Goal: Navigation & Orientation: Understand site structure

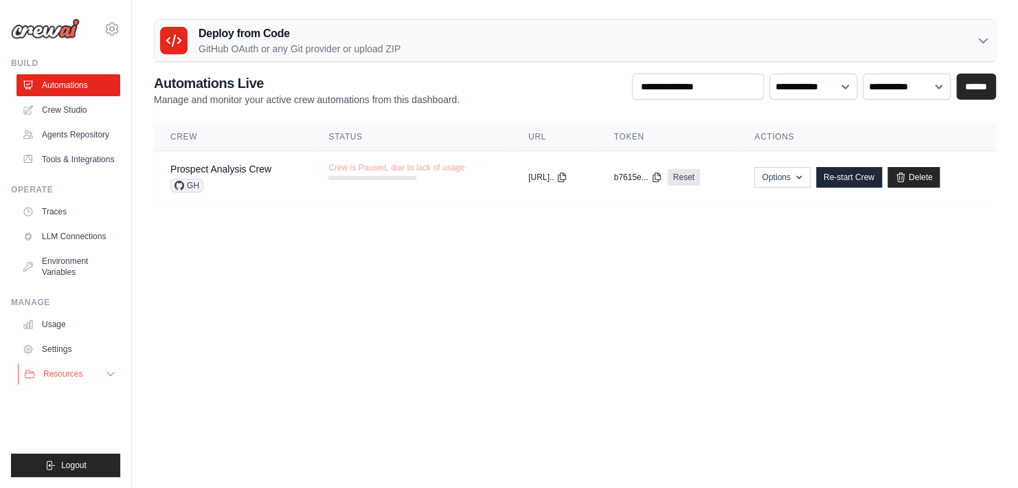
click at [104, 375] on button "Resources" at bounding box center [70, 374] width 104 height 22
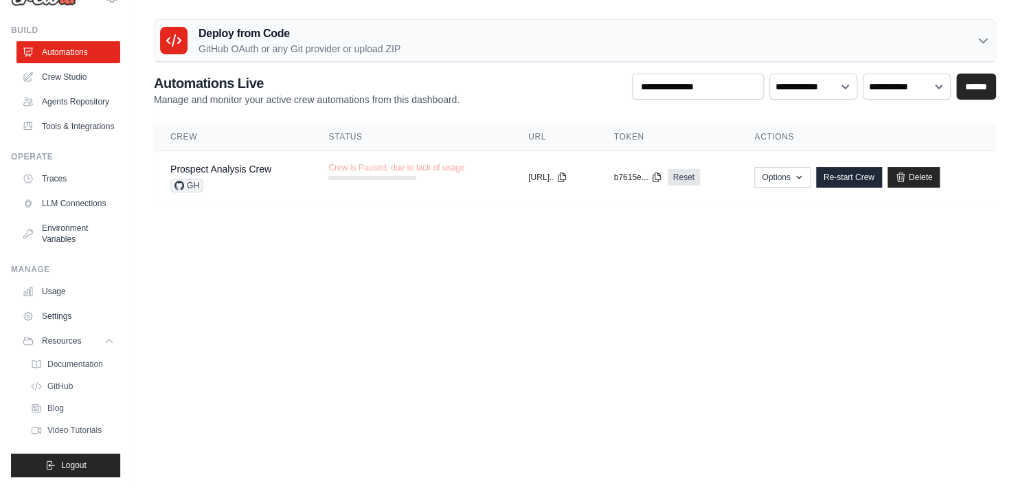
scroll to position [65, 0]
click at [73, 429] on span "Video Tutorials" at bounding box center [76, 429] width 54 height 11
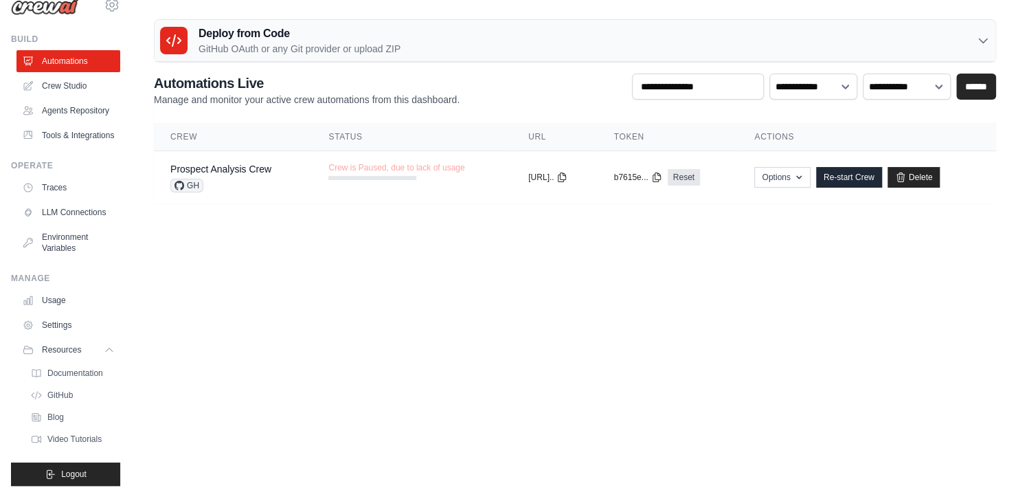
scroll to position [1, 0]
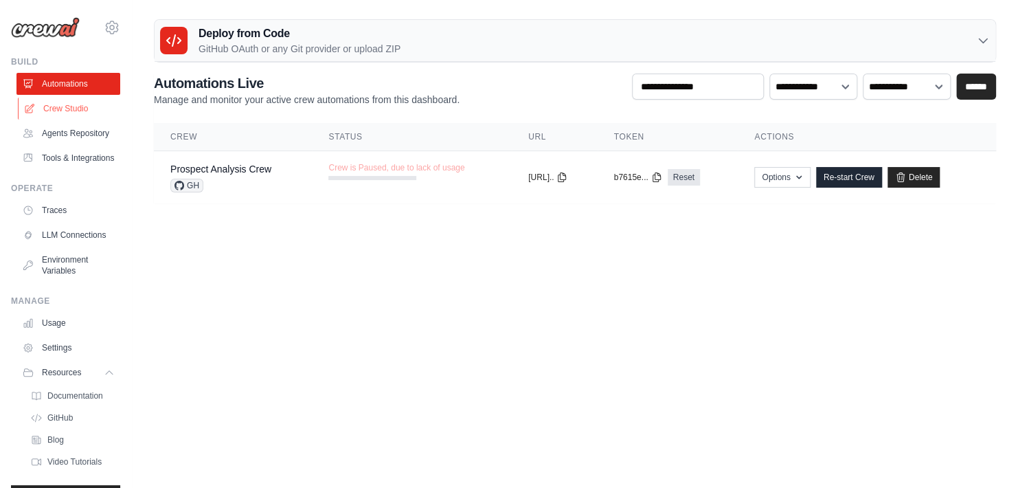
click at [64, 100] on link "Crew Studio" at bounding box center [70, 109] width 104 height 22
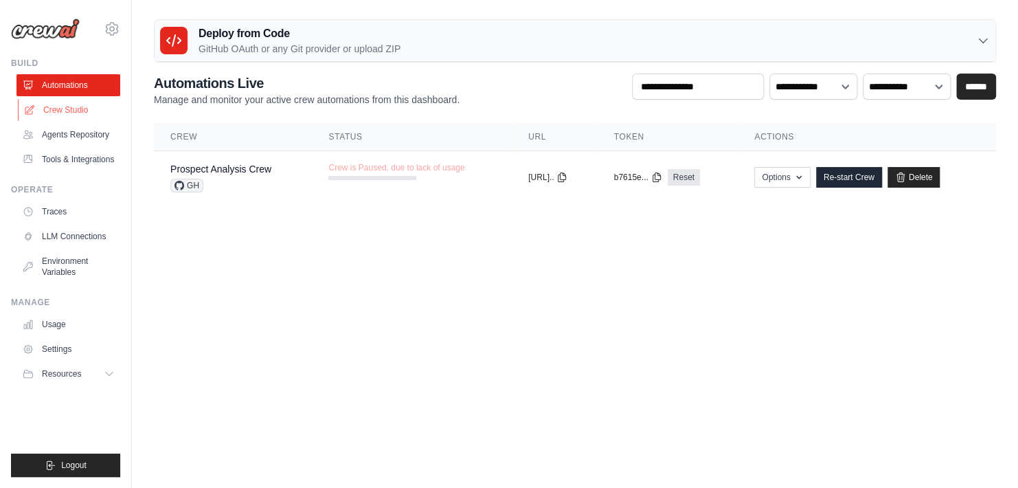
scroll to position [0, 0]
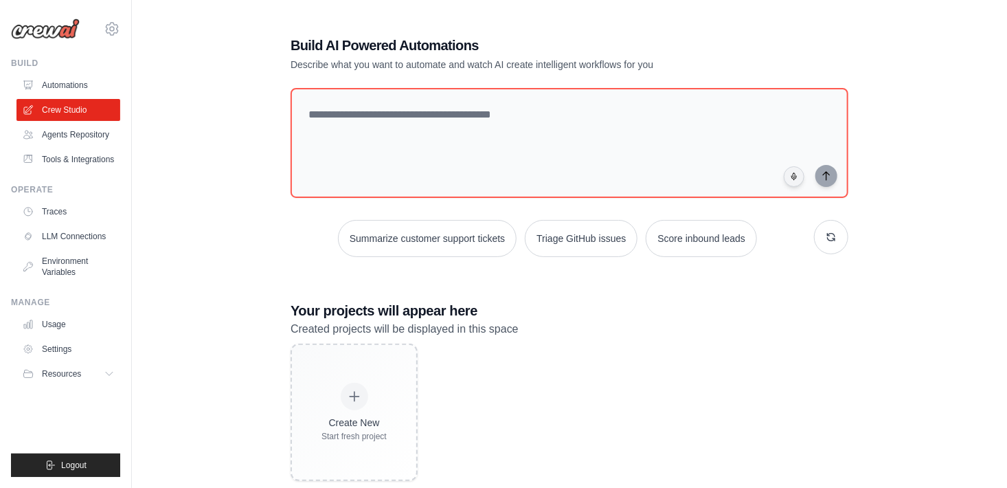
click at [54, 31] on img at bounding box center [45, 29] width 69 height 21
click at [50, 318] on link "Usage" at bounding box center [70, 324] width 104 height 22
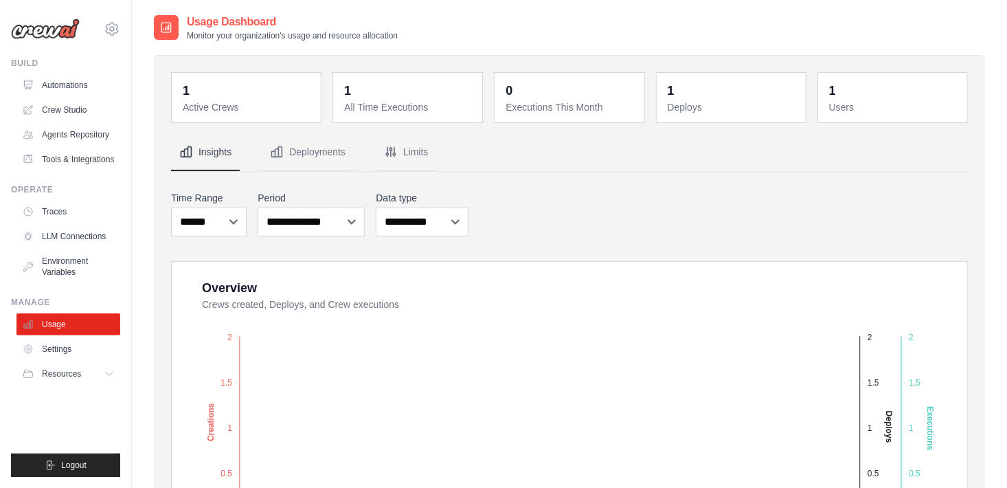
click at [74, 146] on ul "Automations Crew Studio Agents Repository Tools & Integrations" at bounding box center [68, 122] width 104 height 96
click at [78, 154] on link "Tools & Integrations" at bounding box center [70, 159] width 104 height 22
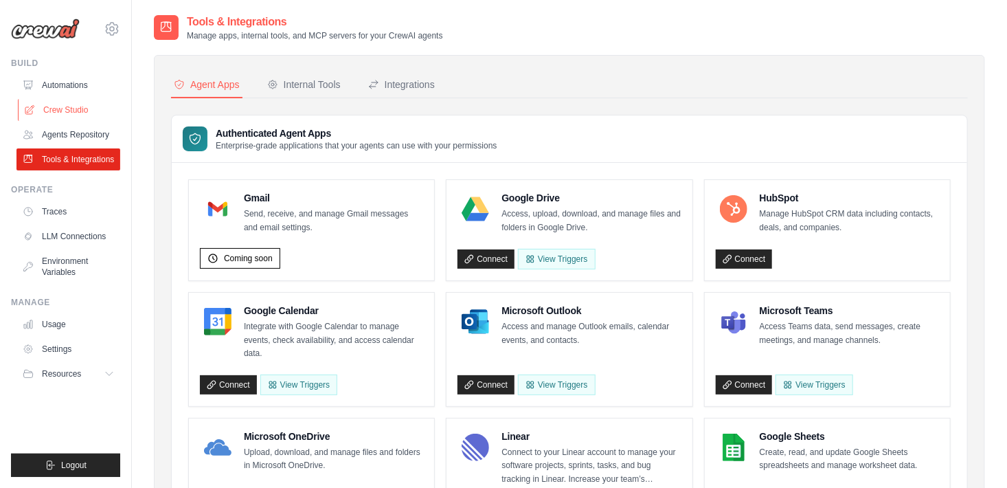
click at [69, 104] on link "Crew Studio" at bounding box center [70, 110] width 104 height 22
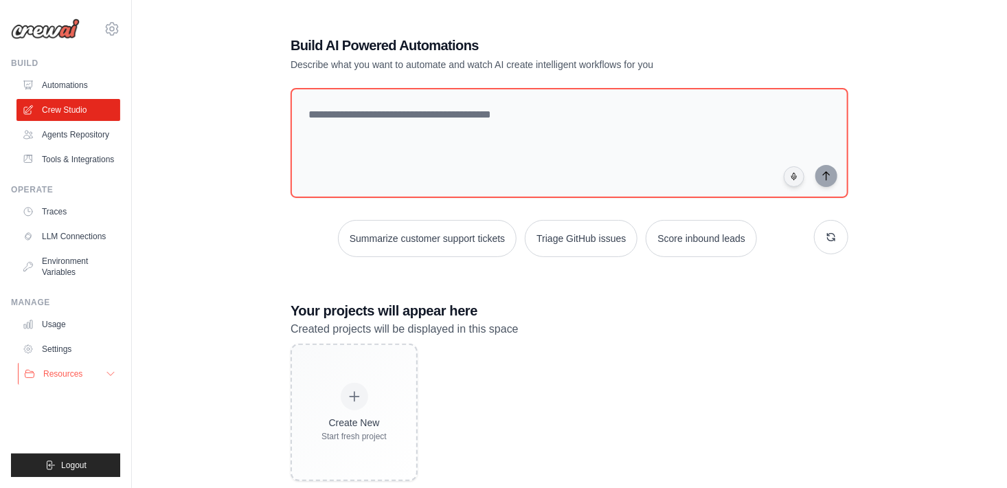
click at [106, 372] on icon at bounding box center [110, 373] width 11 height 11
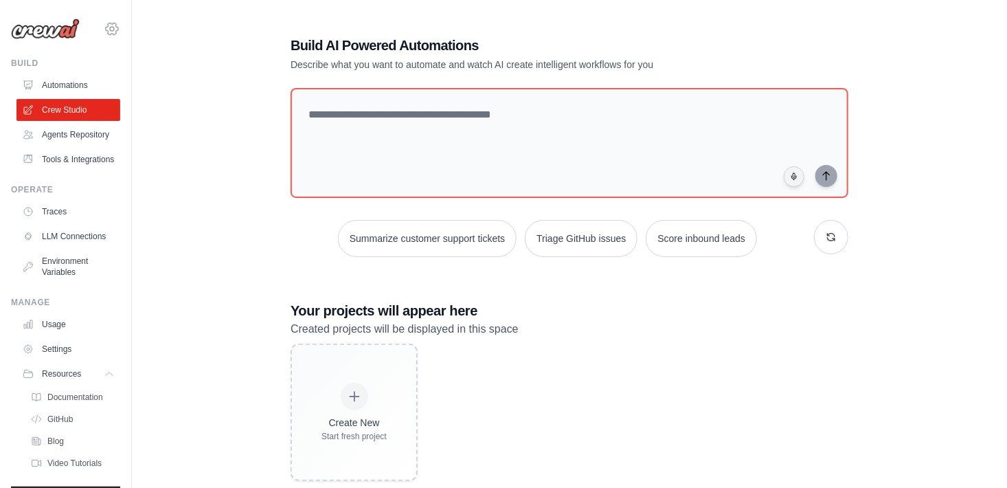
click at [110, 27] on icon at bounding box center [112, 29] width 4 height 4
click at [148, 82] on span "Settings" at bounding box center [171, 85] width 108 height 14
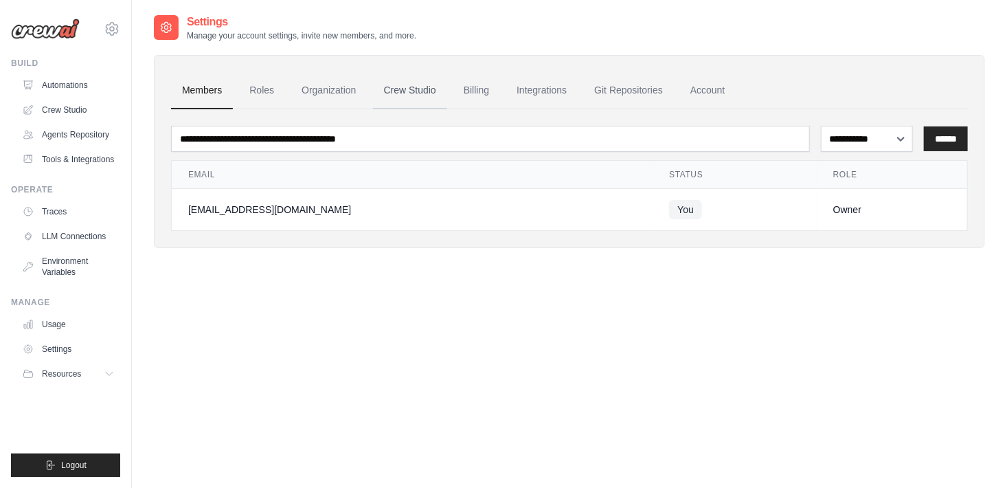
click at [394, 86] on link "Crew Studio" at bounding box center [410, 90] width 74 height 37
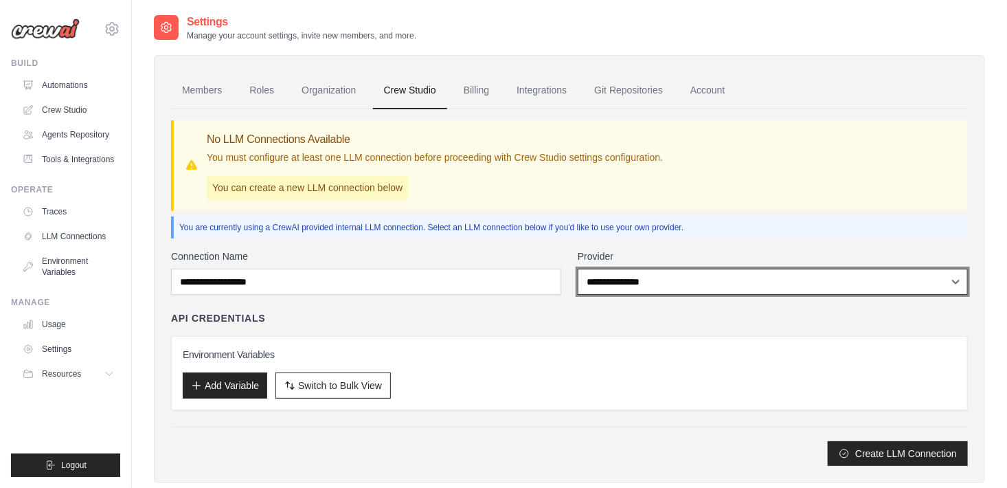
click at [950, 281] on select "**********" at bounding box center [772, 281] width 390 height 26
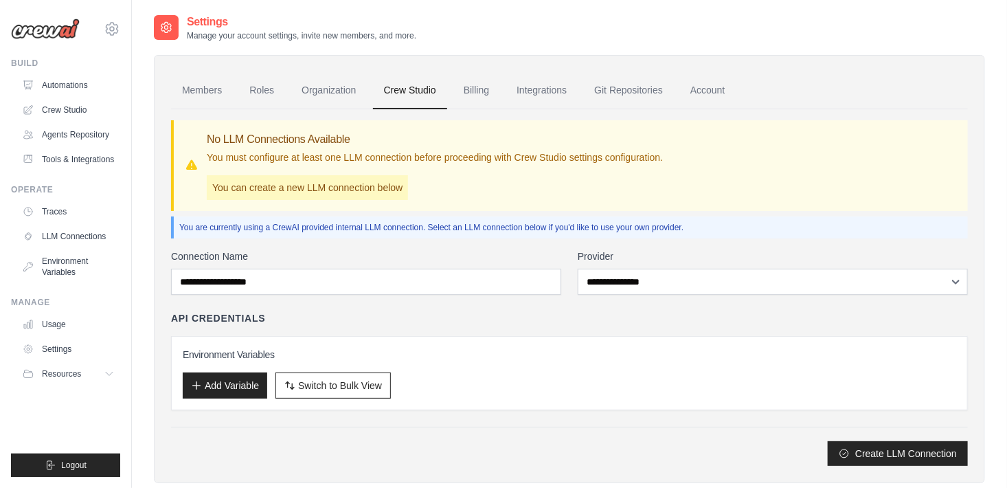
click at [904, 185] on div "No LLM Connections Available You must configure at least one LLM connection bef…" at bounding box center [571, 165] width 772 height 69
click at [478, 89] on link "Billing" at bounding box center [475, 90] width 47 height 37
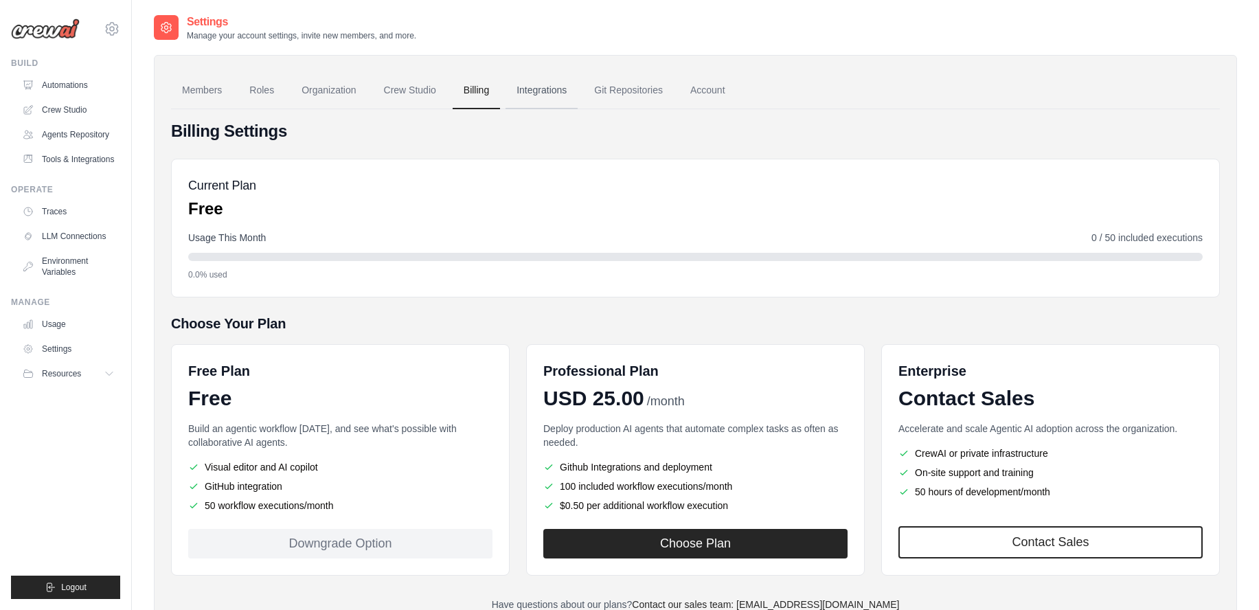
click at [543, 89] on link "Integrations" at bounding box center [541, 90] width 72 height 37
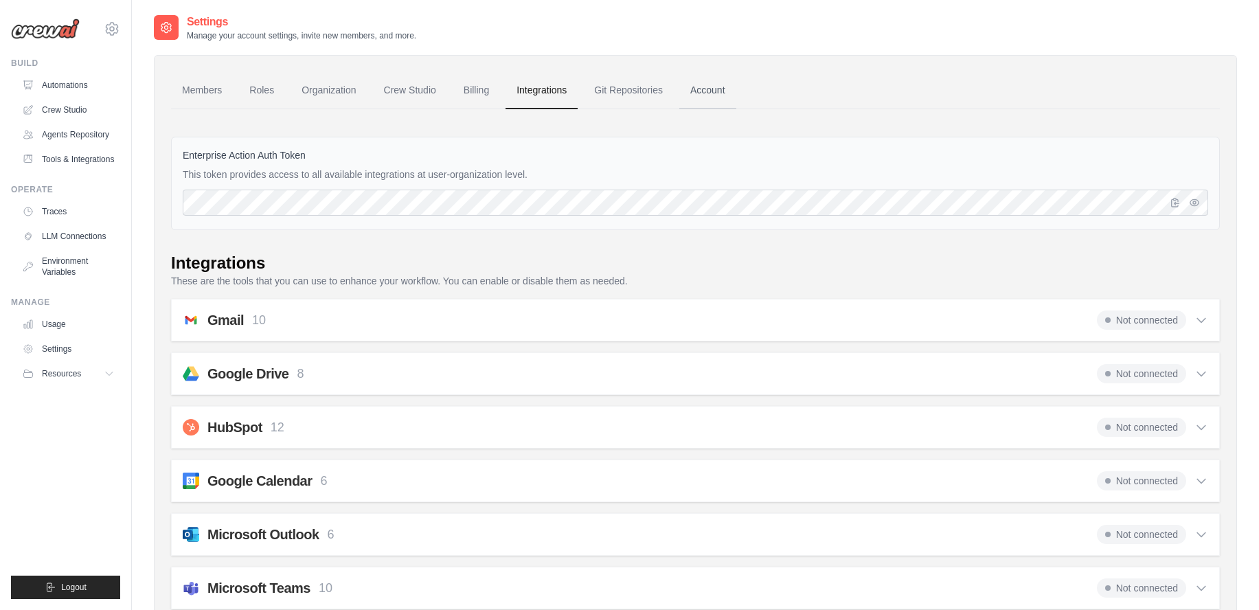
click at [706, 91] on link "Account" at bounding box center [707, 90] width 57 height 37
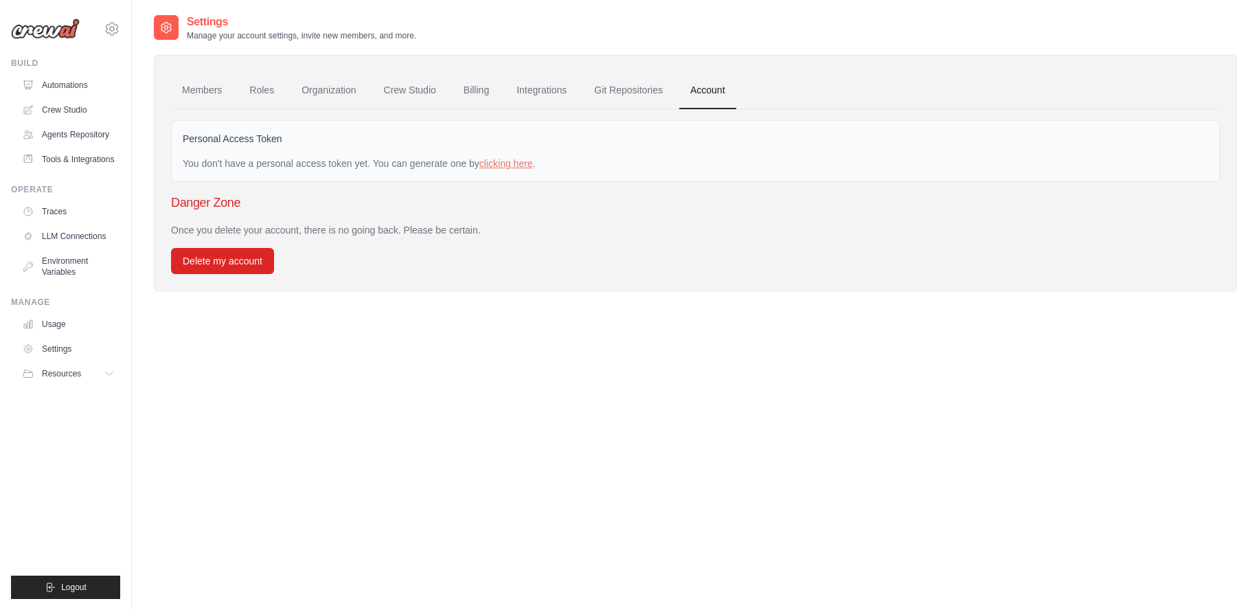
click at [54, 27] on img at bounding box center [45, 29] width 69 height 21
click at [67, 103] on link "Crew Studio" at bounding box center [70, 110] width 104 height 22
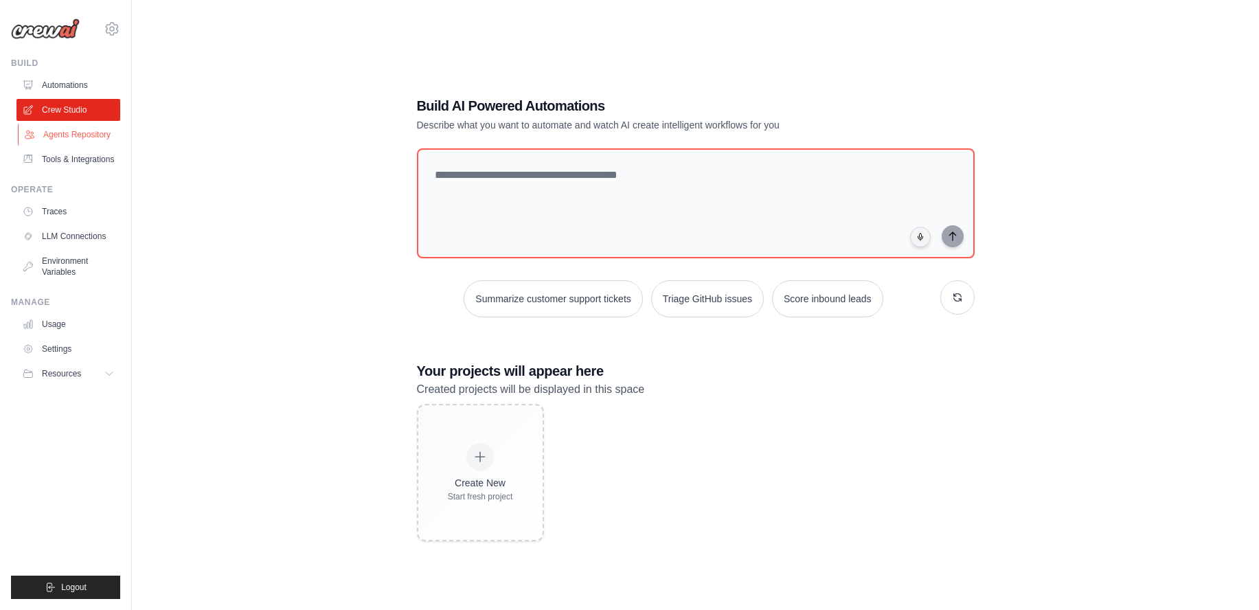
click at [86, 129] on link "Agents Repository" at bounding box center [70, 135] width 104 height 22
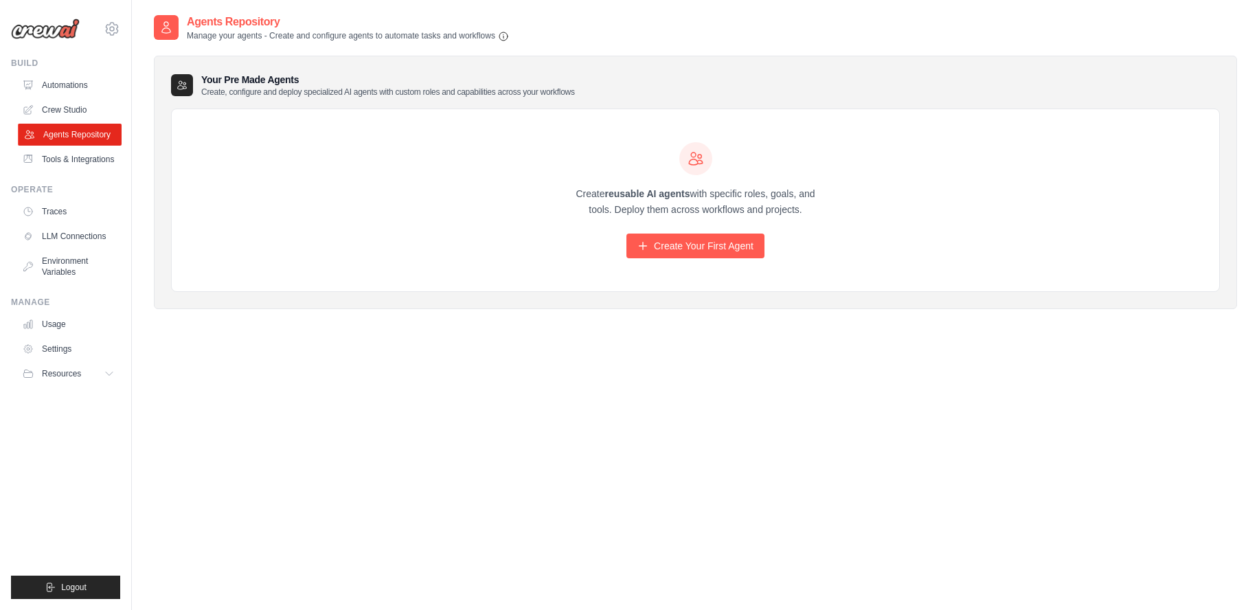
click at [84, 126] on link "Agents Repository" at bounding box center [70, 135] width 104 height 22
click at [91, 126] on link "Agents Repository" at bounding box center [70, 135] width 104 height 22
